Goal: Information Seeking & Learning: Learn about a topic

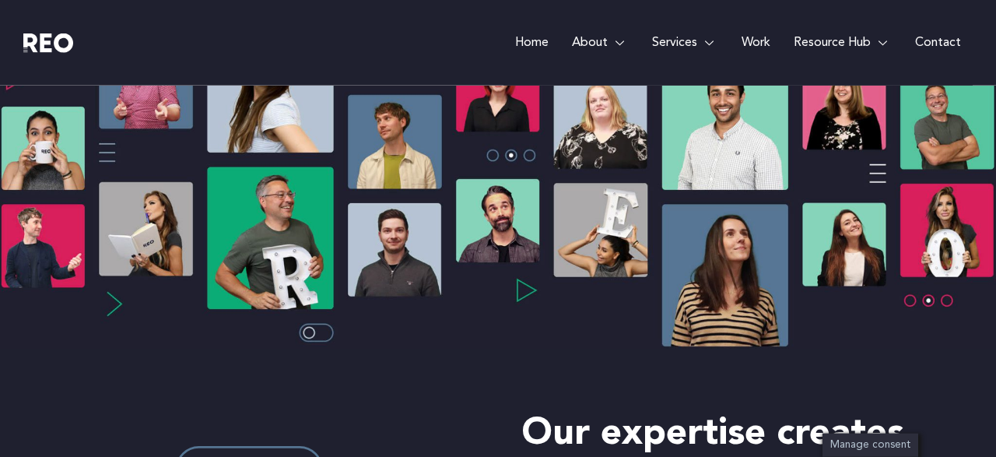
scroll to position [336, 0]
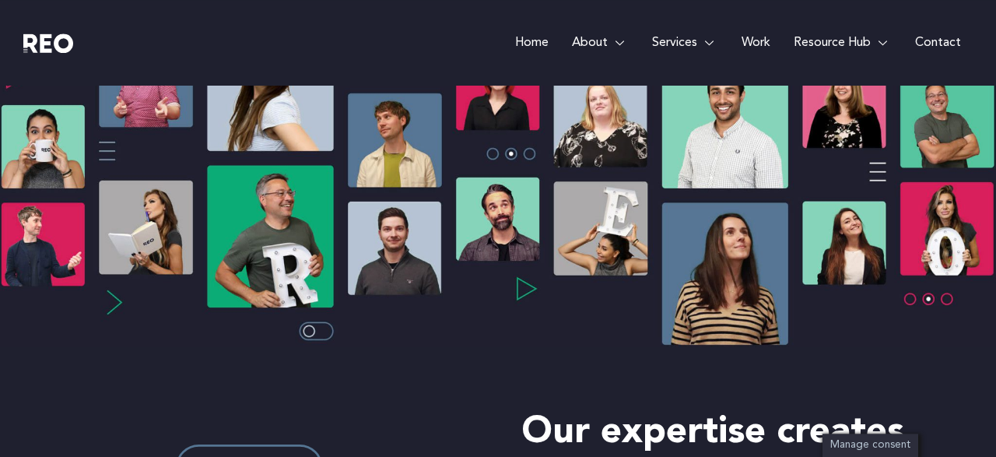
click at [321, 330] on img at bounding box center [498, 174] width 996 height 345
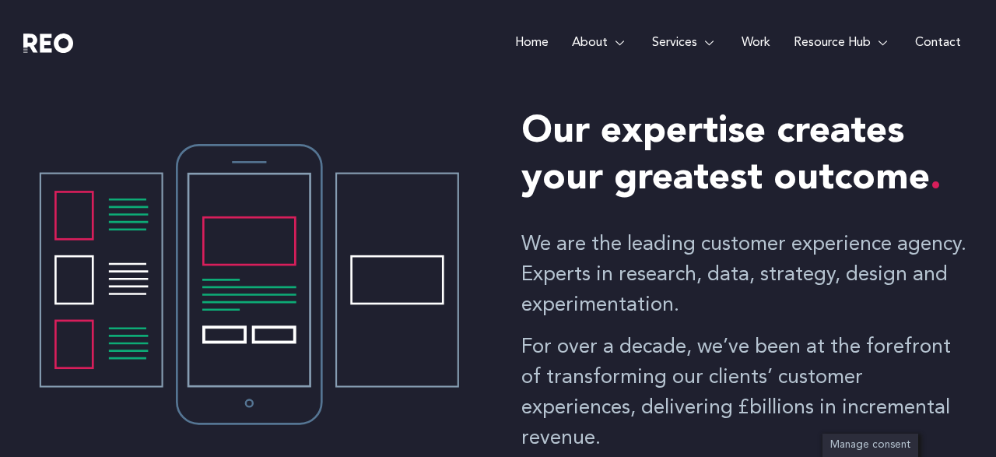
scroll to position [636, 0]
click at [527, 40] on link "Home" at bounding box center [532, 43] width 57 height 86
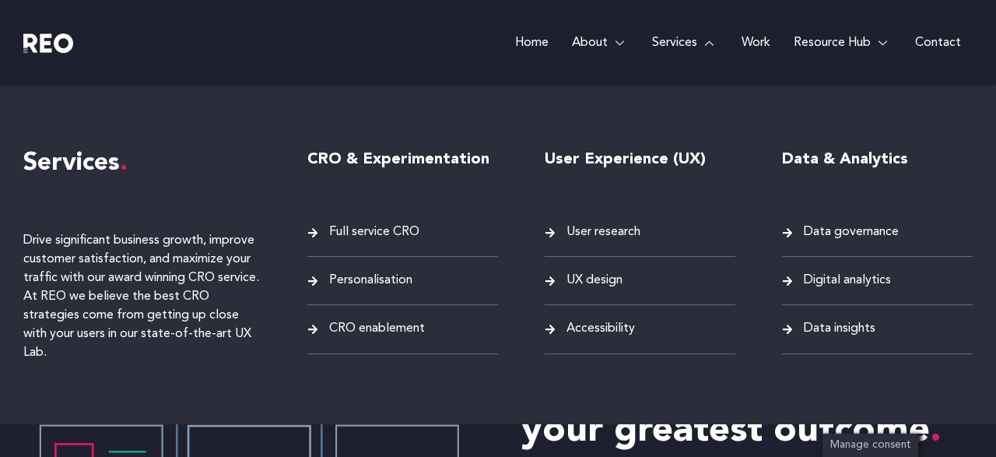
scroll to position [385, 0]
click at [843, 277] on span "Digital analytics" at bounding box center [845, 280] width 91 height 21
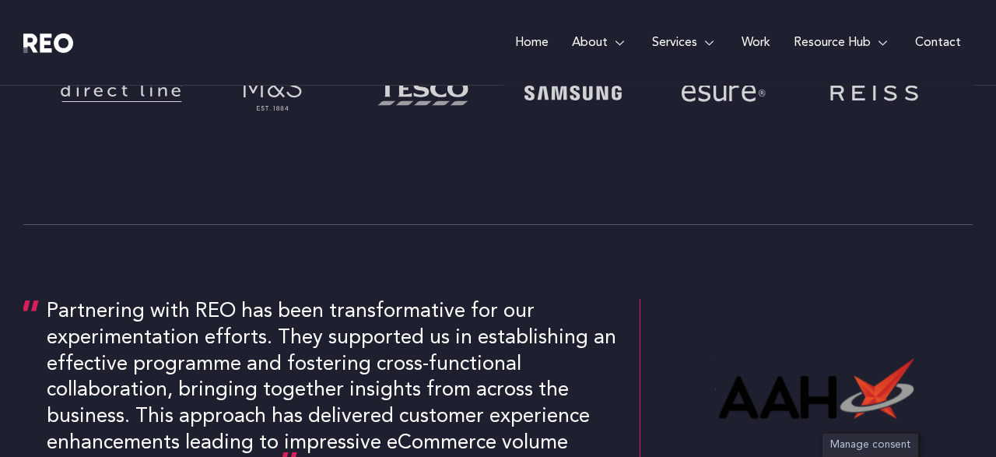
scroll to position [711, 0]
